Goal: Task Accomplishment & Management: Manage account settings

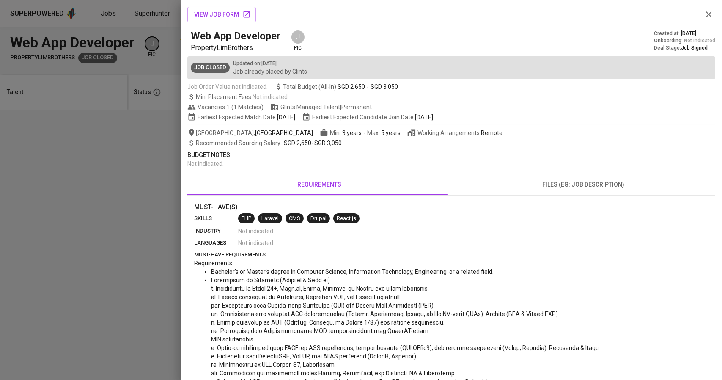
click at [129, 91] on div at bounding box center [361, 190] width 722 height 380
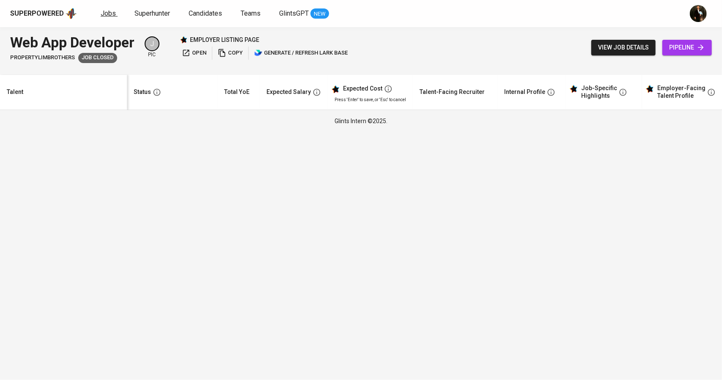
click at [107, 12] on span "Jobs" at bounding box center [108, 13] width 15 height 8
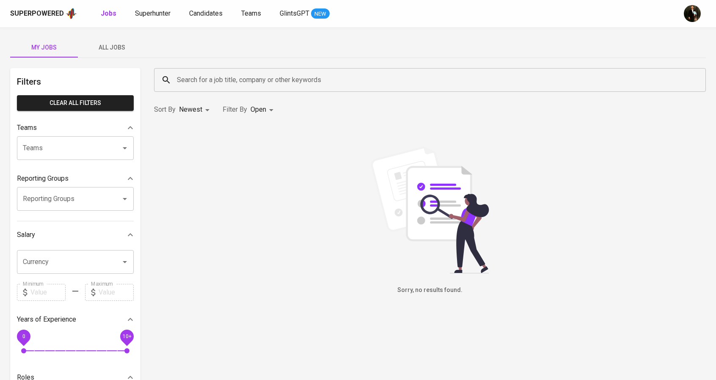
click at [118, 49] on span "All Jobs" at bounding box center [112, 47] width 58 height 11
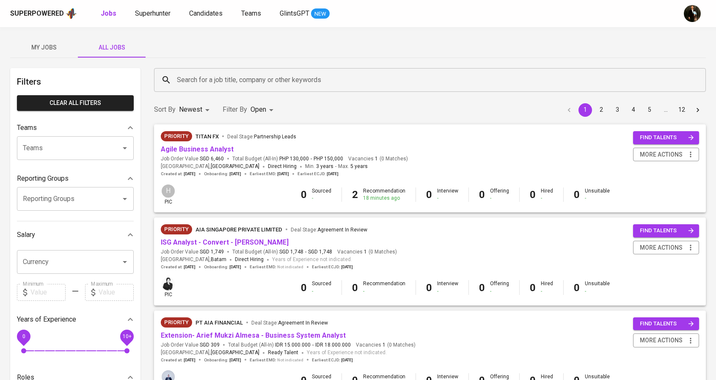
click at [85, 152] on input "Teams" at bounding box center [63, 148] width 85 height 16
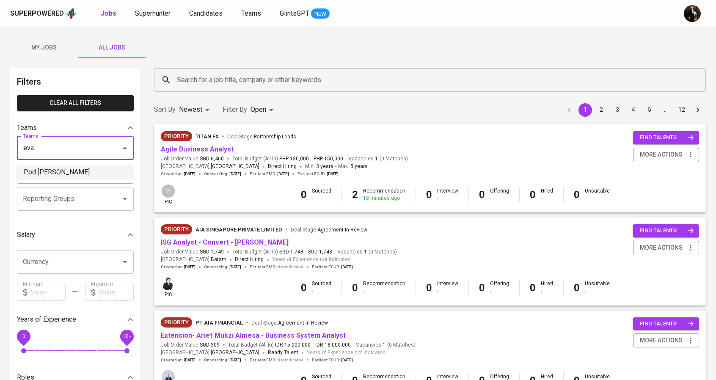
click at [40, 165] on li "Pod [PERSON_NAME]" at bounding box center [75, 172] width 117 height 15
type input "eva"
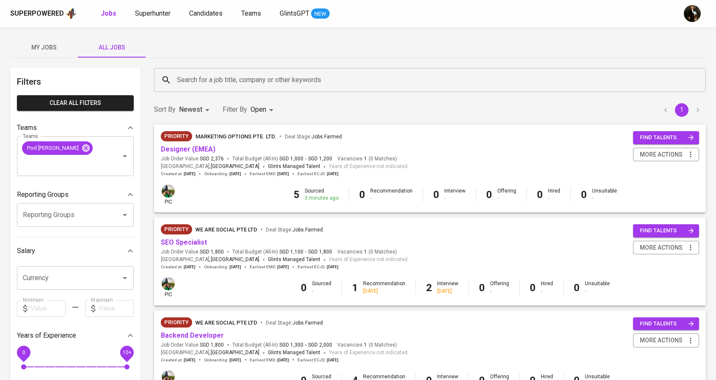
click at [197, 155] on span "Job Order Value SGD 2,376" at bounding box center [192, 158] width 63 height 7
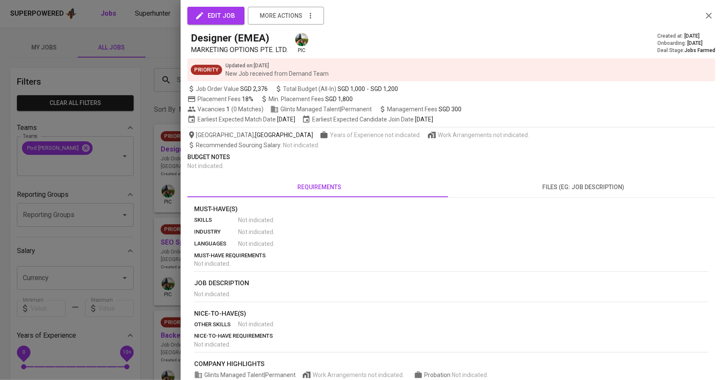
click at [185, 182] on div "edit job more actions Designer (EMEA) MARKETING OPTIONS PTE. LTD. pic Created a…" at bounding box center [452, 190] width 542 height 380
click at [160, 150] on div at bounding box center [361, 190] width 722 height 380
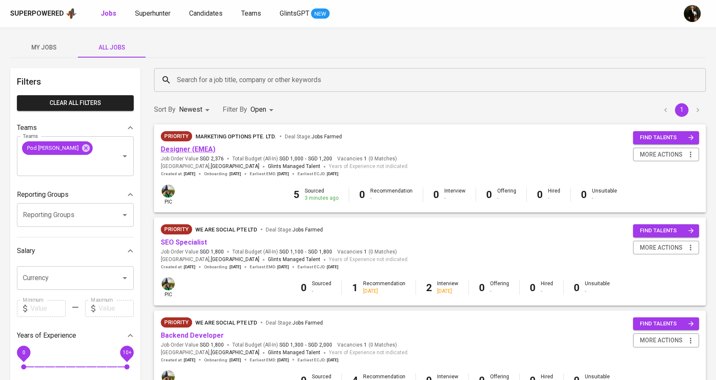
click at [182, 151] on link "Designer (EMEA)" at bounding box center [188, 149] width 55 height 8
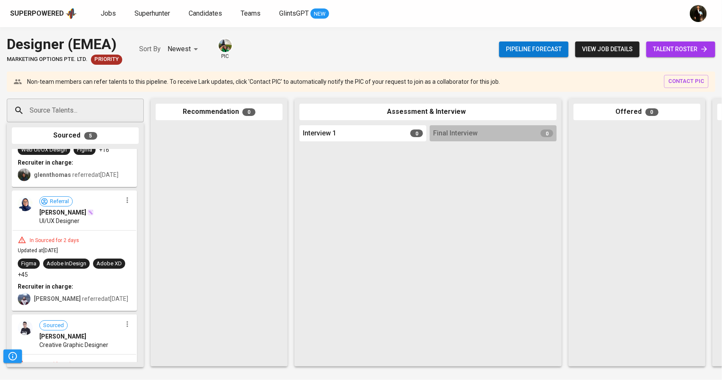
scroll to position [212, 0]
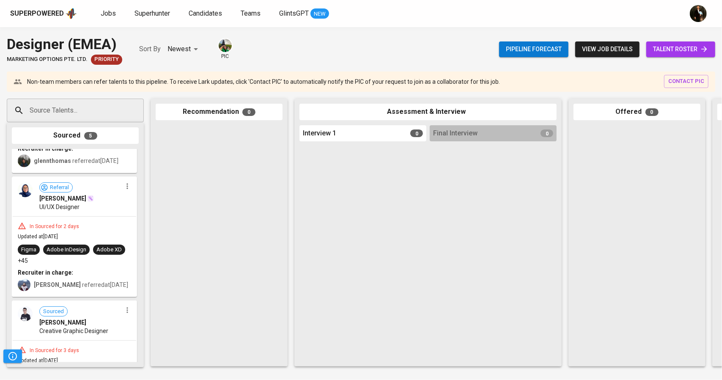
click at [672, 52] on span "talent roster" at bounding box center [680, 49] width 55 height 11
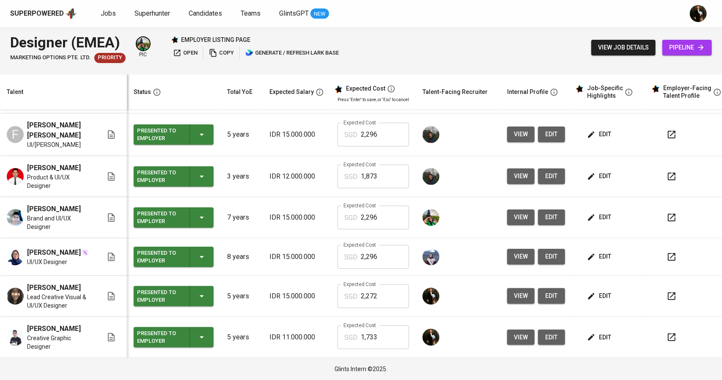
scroll to position [96, 0]
click at [603, 212] on span "edit" at bounding box center [600, 217] width 22 height 11
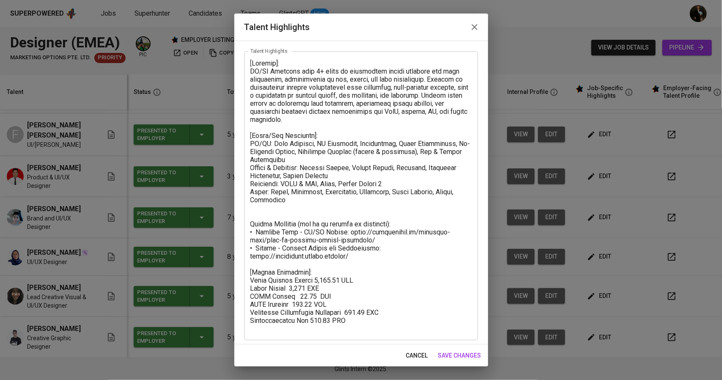
scroll to position [40, 0]
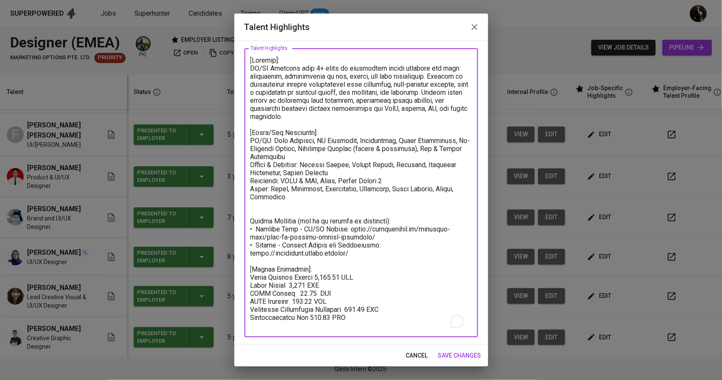
drag, startPoint x: 348, startPoint y: 322, endPoint x: 248, endPoint y: 280, distance: 107.7
click at [245, 280] on div "x Talent Highlights" at bounding box center [362, 192] width 234 height 289
click at [478, 25] on icon "button" at bounding box center [475, 27] width 10 height 10
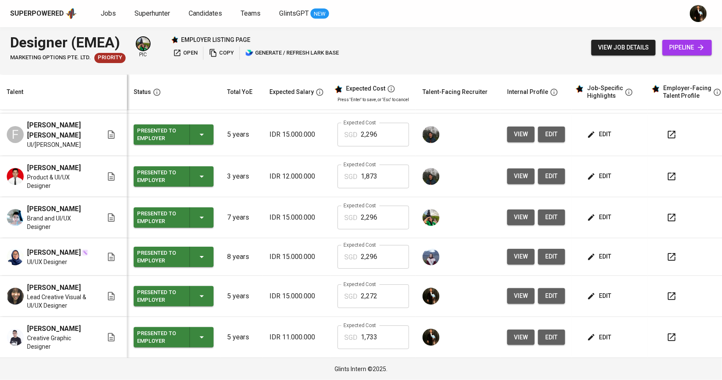
scroll to position [96, 0]
click at [597, 291] on span "edit" at bounding box center [600, 296] width 22 height 11
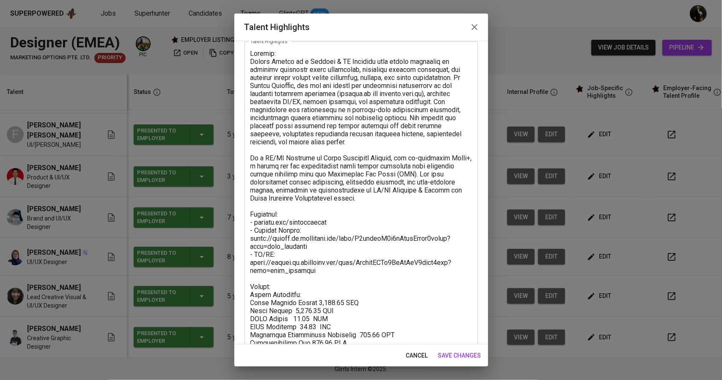
scroll to position [96, 0]
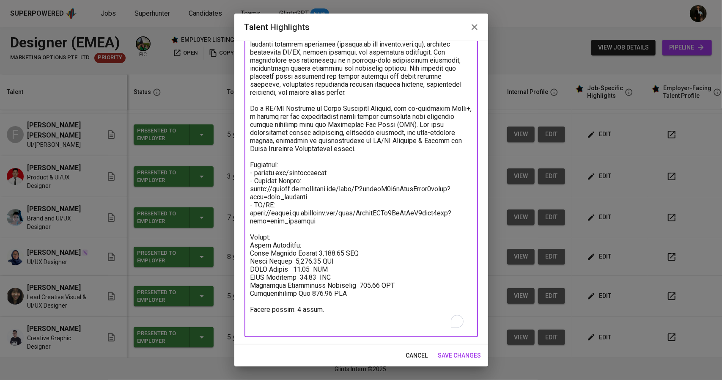
drag, startPoint x: 347, startPoint y: 301, endPoint x: 238, endPoint y: 245, distance: 122.1
click at [238, 245] on div "Enhance the Talent's profile by adding highlights relevant to this job - accomp…" at bounding box center [361, 193] width 254 height 304
paste textarea "Total Monthly Salary 2,295.29 SGD Basic Salary 1,690 SGD BPJS Health 60.00 SGD …"
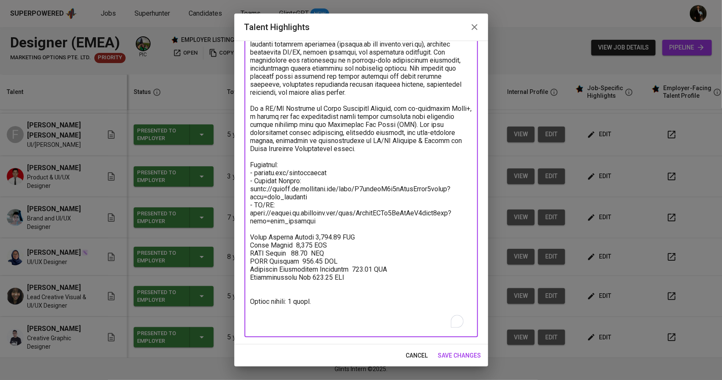
scroll to position [88, 0]
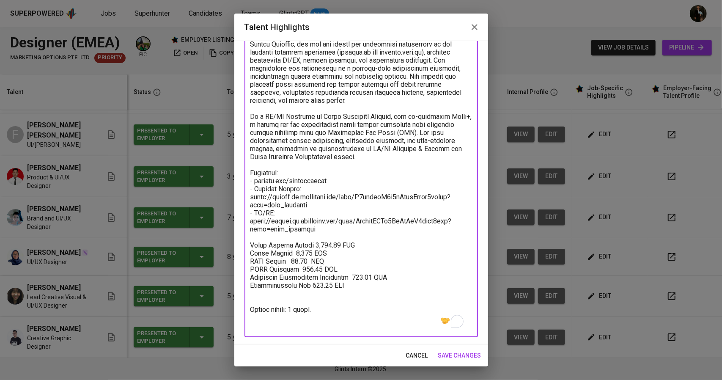
click at [275, 248] on textarea "To enrich screen reader interactions, please activate Accessibility in Grammarl…" at bounding box center [362, 169] width 222 height 322
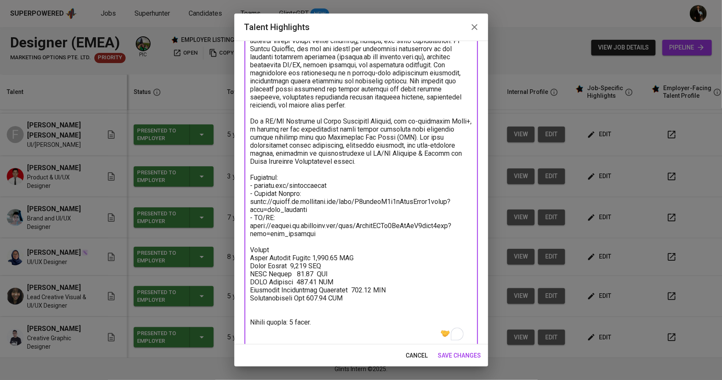
scroll to position [96, 0]
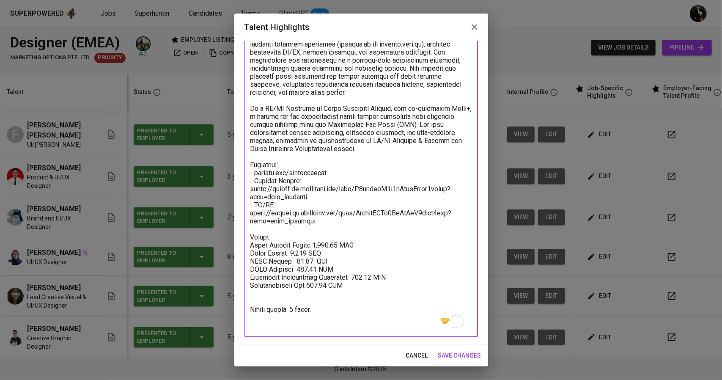
type textarea "Summary: [PERSON_NAME] is a Graphic & UX Designer with proven expertise in crea…"
click at [463, 355] on span "save changes" at bounding box center [459, 355] width 43 height 11
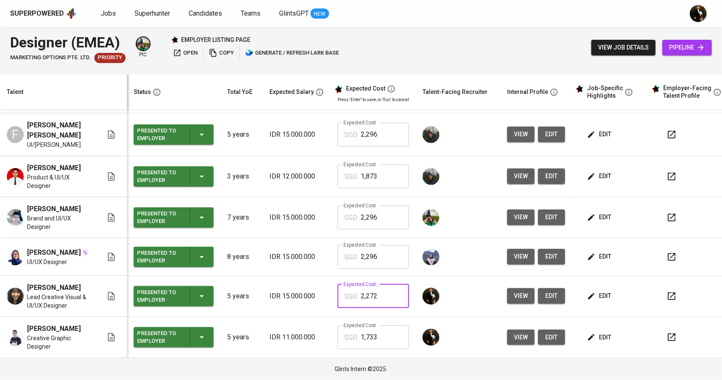
drag, startPoint x: 380, startPoint y: 285, endPoint x: 369, endPoint y: 286, distance: 11.1
click at [369, 286] on input "2,272" at bounding box center [385, 296] width 48 height 24
type input "2,296"
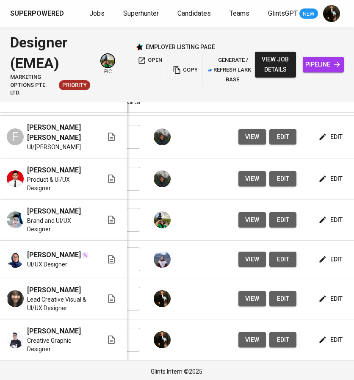
scroll to position [34, 0]
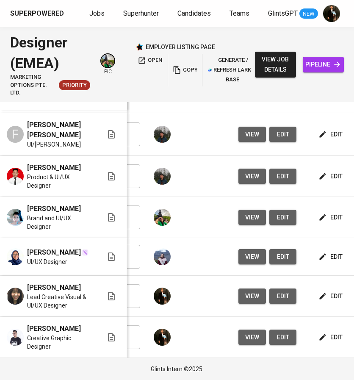
click at [326, 332] on span "edit" at bounding box center [331, 337] width 22 height 11
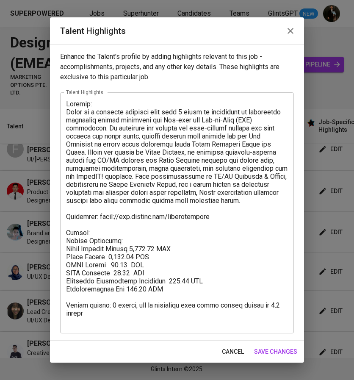
scroll to position [0, 0]
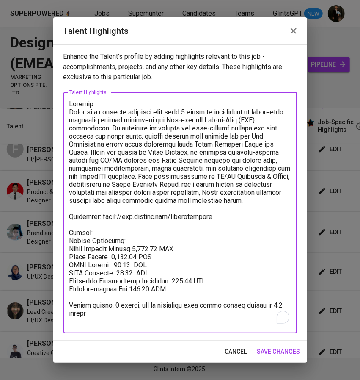
click at [127, 270] on textarea "To enrich screen reader interactions, please activate Accessibility in Grammarl…" at bounding box center [180, 212] width 222 height 225
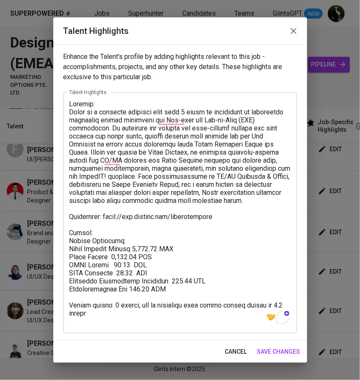
click at [131, 276] on textarea "To enrich screen reader interactions, please activate Accessibility in Grammarl…" at bounding box center [180, 212] width 222 height 225
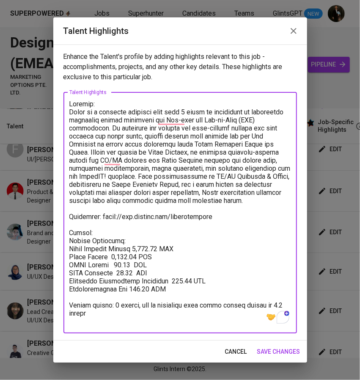
click at [129, 273] on textarea "To enrich screen reader interactions, please activate Accessibility in Grammarl…" at bounding box center [180, 212] width 222 height 225
drag, startPoint x: 138, startPoint y: 274, endPoint x: 131, endPoint y: 274, distance: 7.2
click at [131, 274] on textarea "To enrich screen reader interactions, please activate Accessibility in Grammarl…" at bounding box center [180, 212] width 222 height 225
click at [146, 248] on textarea "To enrich screen reader interactions, please activate Accessibility in Grammarl…" at bounding box center [180, 212] width 222 height 225
drag, startPoint x: 156, startPoint y: 248, endPoint x: 151, endPoint y: 248, distance: 4.7
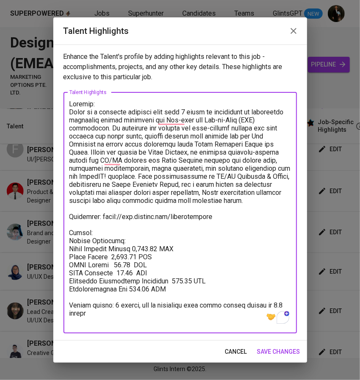
click at [151, 248] on textarea "To enrich screen reader interactions, please activate Accessibility in Grammarl…" at bounding box center [180, 212] width 222 height 225
type textarea "Summary: [PERSON_NAME] is a creative designer with over 5 years of experience i…"
click at [283, 347] on span "save changes" at bounding box center [278, 351] width 43 height 11
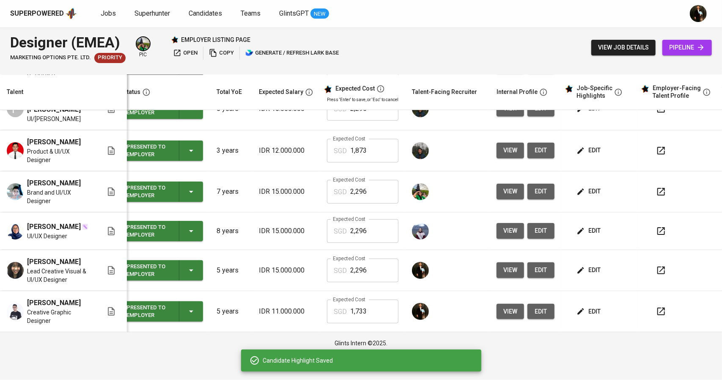
scroll to position [0, 8]
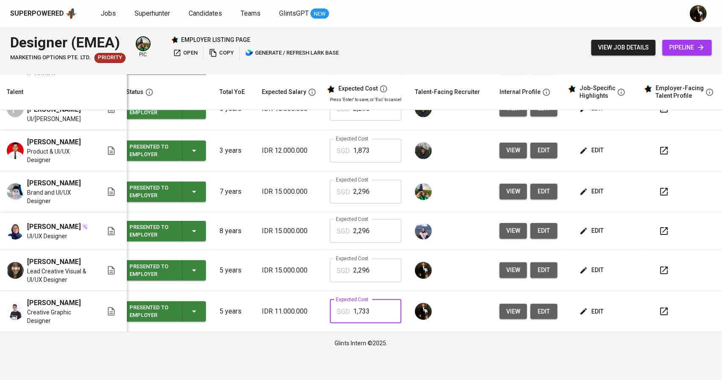
drag, startPoint x: 377, startPoint y: 306, endPoint x: 364, endPoint y: 308, distance: 12.5
click at [364, 308] on input "1,733" at bounding box center [377, 312] width 48 height 24
type input "1,736"
